Goal: Transaction & Acquisition: Book appointment/travel/reservation

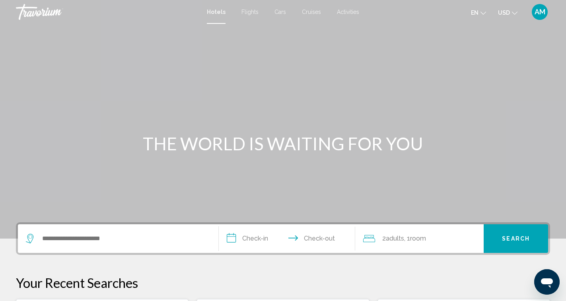
click at [544, 16] on span "AM" at bounding box center [540, 12] width 11 height 8
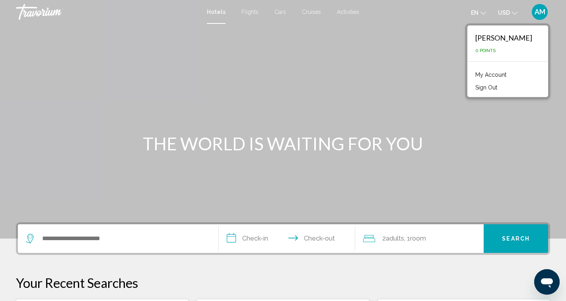
click at [502, 74] on link "My Account" at bounding box center [491, 75] width 39 height 10
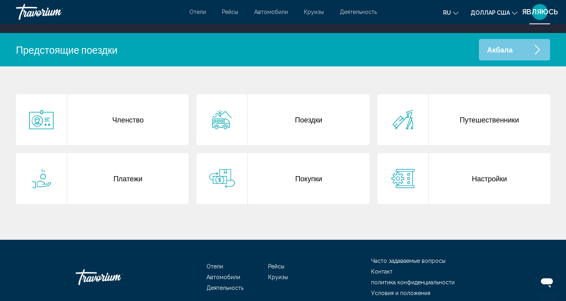
scroll to position [159, 0]
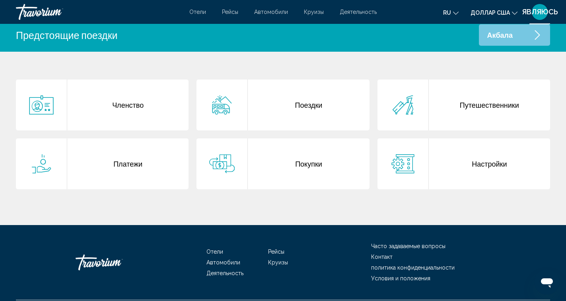
click at [315, 164] on font "Покупки" at bounding box center [308, 164] width 27 height 9
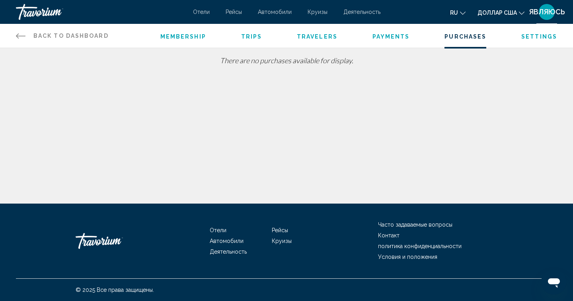
click at [207, 13] on font "Отели" at bounding box center [201, 12] width 17 height 6
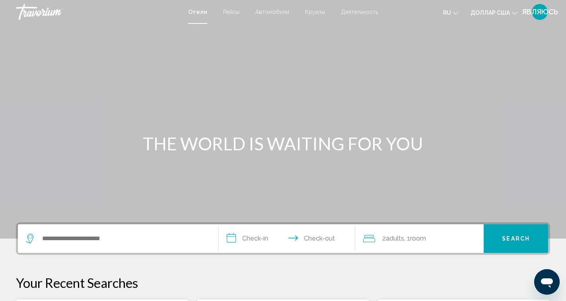
click at [546, 276] on icon "Открытое окно обмена сообщениями" at bounding box center [547, 282] width 14 height 14
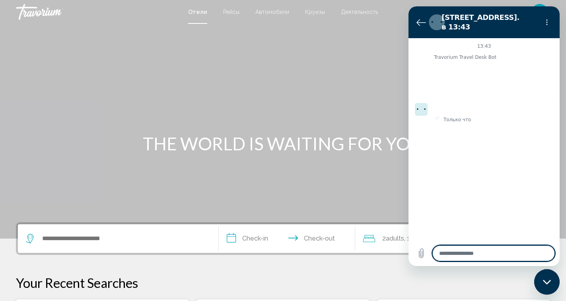
type textarea "*"
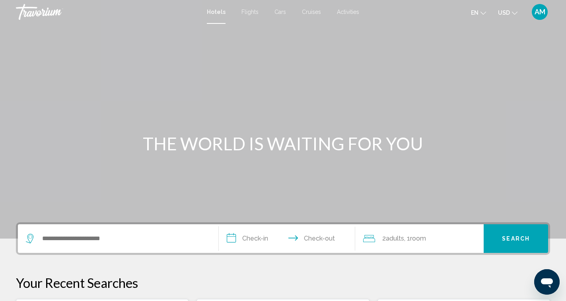
click at [341, 11] on span "Activities" at bounding box center [348, 12] width 22 height 6
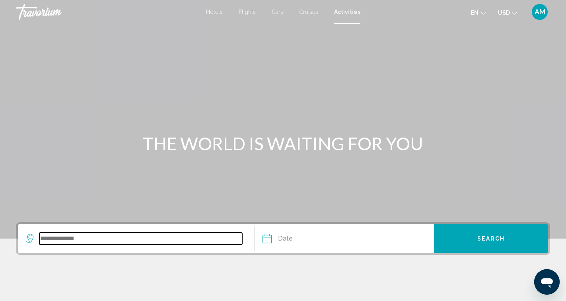
click at [69, 237] on input "Search widget" at bounding box center [140, 239] width 203 height 12
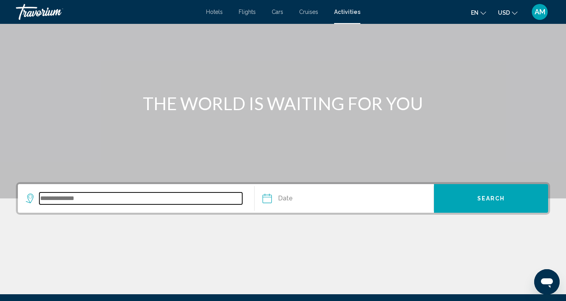
scroll to position [131, 0]
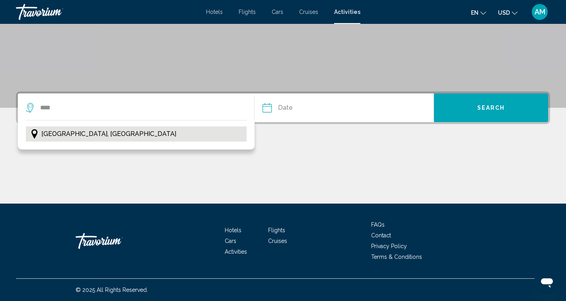
click at [74, 135] on span "Istanbul, Turkey" at bounding box center [108, 134] width 135 height 11
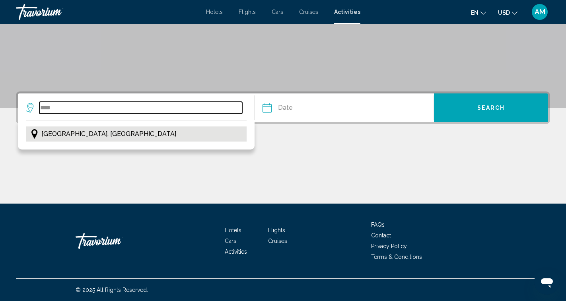
type input "**********"
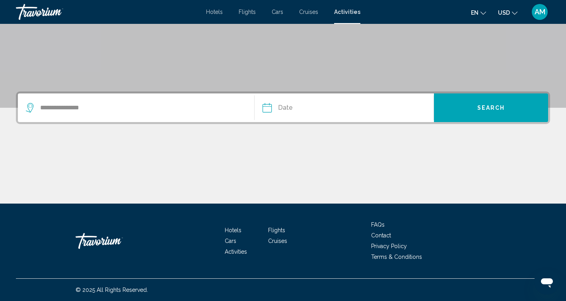
click at [283, 105] on input "Date" at bounding box center [305, 109] width 89 height 31
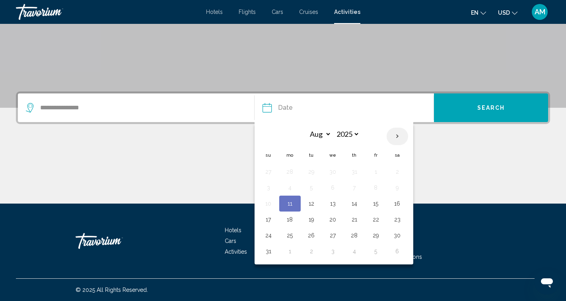
click at [394, 136] on th "Next month" at bounding box center [397, 137] width 21 height 18
select select "*"
click at [268, 203] on button "14" at bounding box center [268, 203] width 13 height 11
type input "**********"
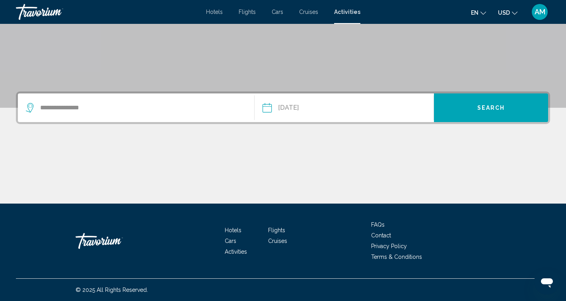
click at [479, 107] on span "Search" at bounding box center [491, 108] width 28 height 6
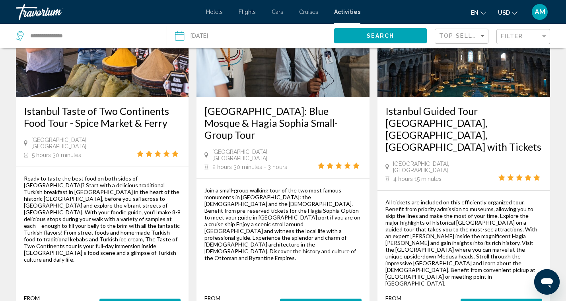
scroll to position [517, 0]
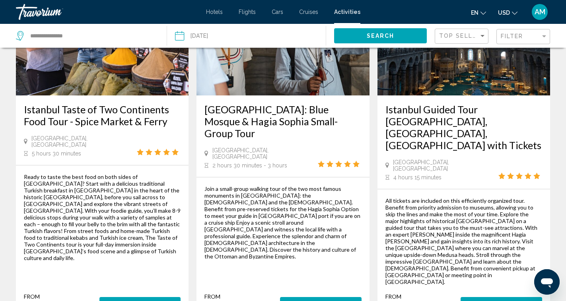
click at [502, 297] on button "More Information" at bounding box center [502, 304] width 82 height 15
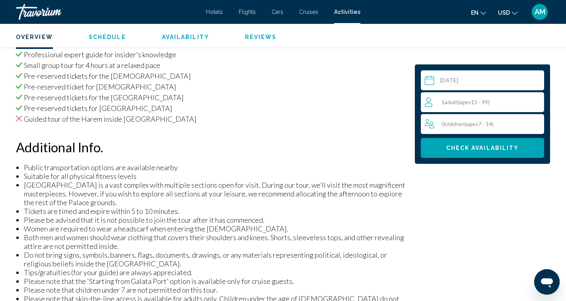
scroll to position [597, 0]
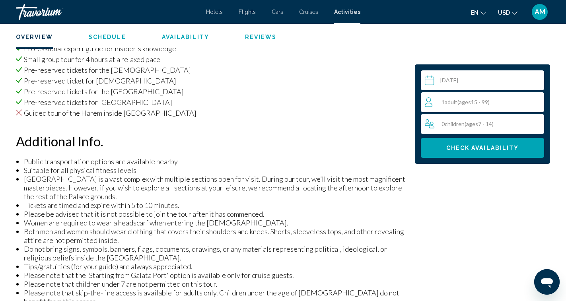
click at [450, 101] on span "Adult" at bounding box center [451, 102] width 13 height 7
click at [534, 99] on icon "Increment adults" at bounding box center [536, 102] width 7 height 10
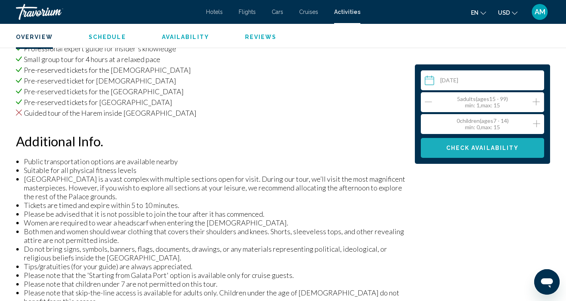
click at [483, 147] on span "Check Availability" at bounding box center [482, 148] width 73 height 6
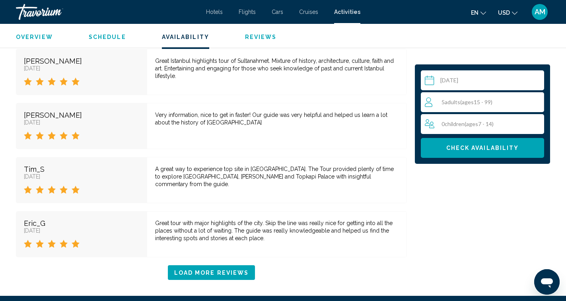
scroll to position [2172, 0]
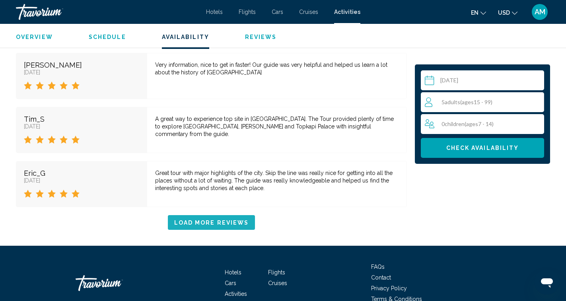
click at [237, 220] on span "Load More Reviews" at bounding box center [211, 223] width 75 height 6
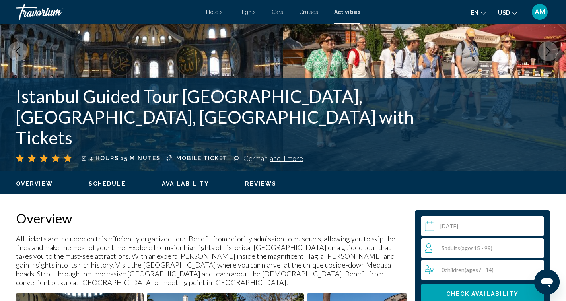
scroll to position [66, 0]
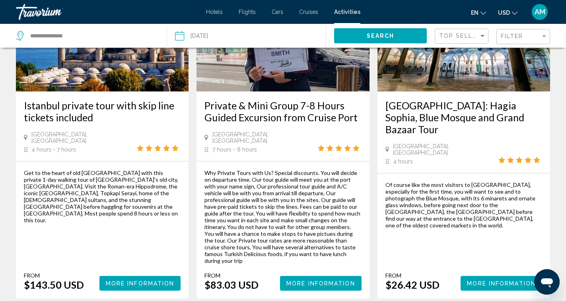
scroll to position [1296, 0]
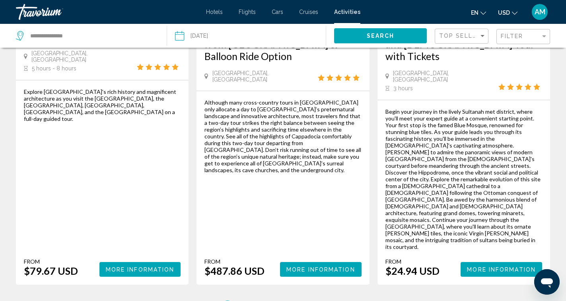
scroll to position [1311, 0]
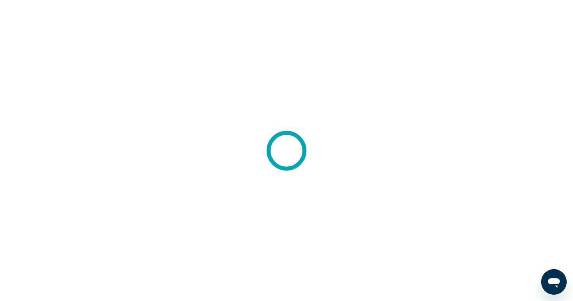
click at [560, 281] on icon "Открыть окно обмена сообщениями" at bounding box center [554, 282] width 14 height 14
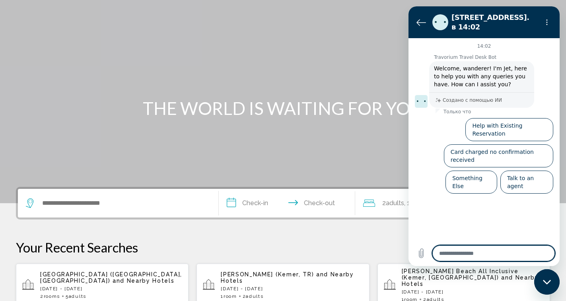
scroll to position [80, 0]
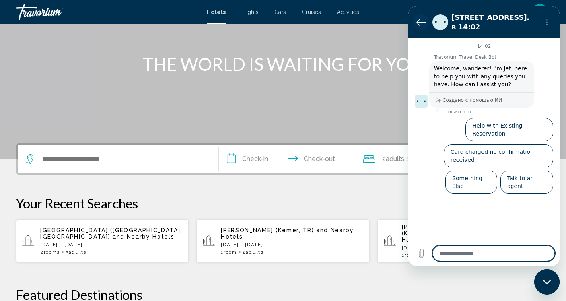
click at [414, 15] on button "Вернуться к списку разговоров" at bounding box center [421, 22] width 16 height 16
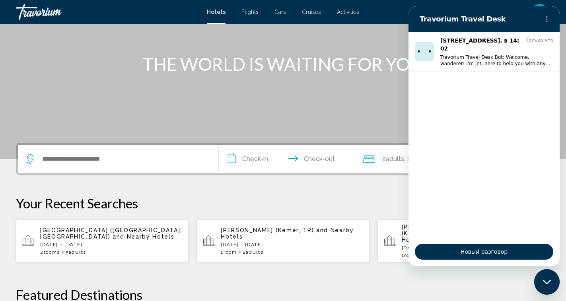
click at [293, 107] on div "Main content" at bounding box center [283, 39] width 566 height 239
